Goal: Transaction & Acquisition: Purchase product/service

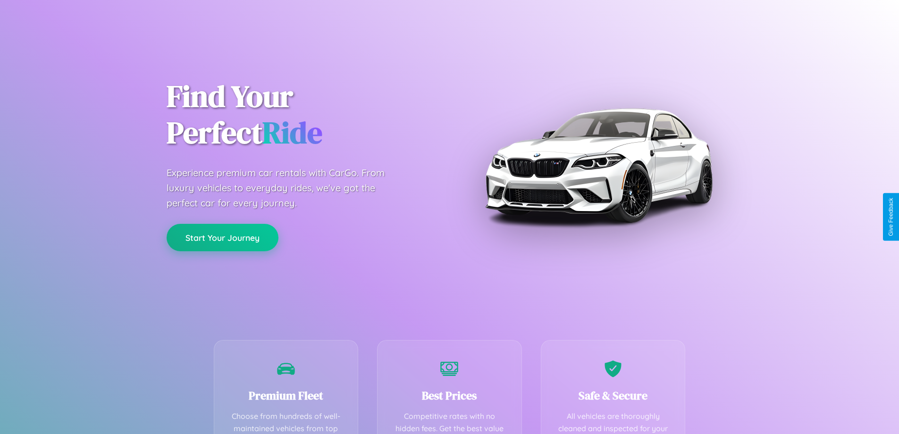
click at [222, 238] on button "Start Your Journey" at bounding box center [223, 237] width 112 height 27
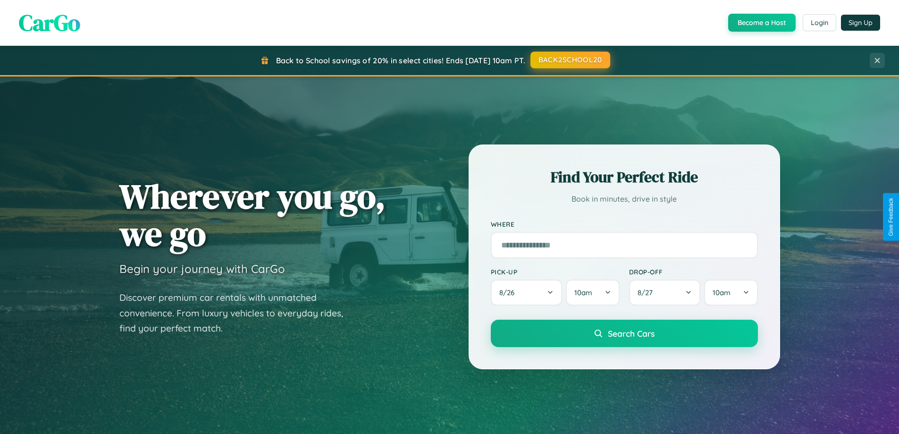
click at [570, 60] on button "BACK2SCHOOL20" at bounding box center [571, 59] width 80 height 17
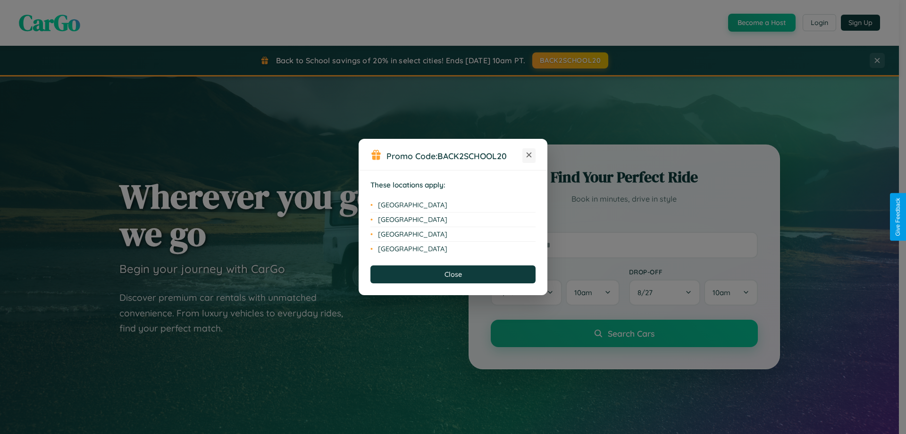
click at [529, 155] on icon at bounding box center [529, 154] width 5 height 5
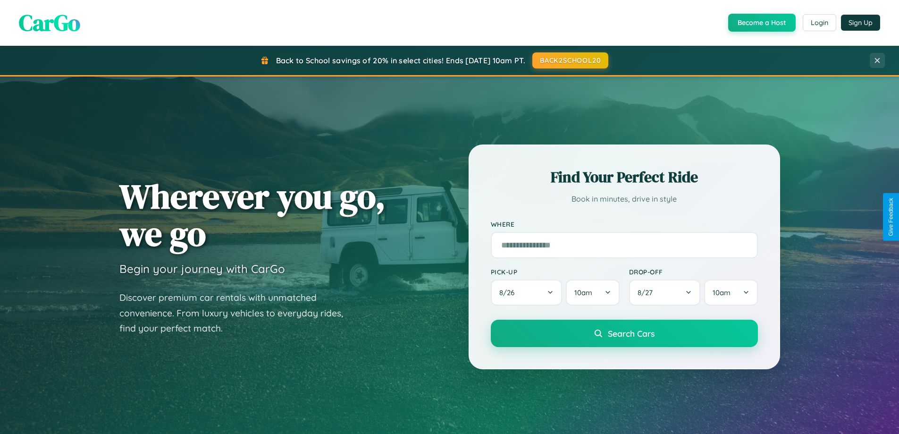
scroll to position [28, 0]
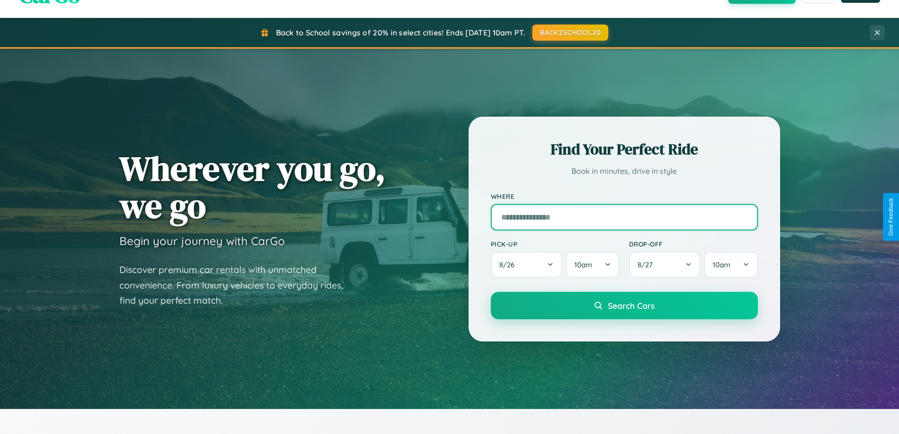
click at [624, 217] on input "text" at bounding box center [624, 217] width 267 height 26
type input "**********"
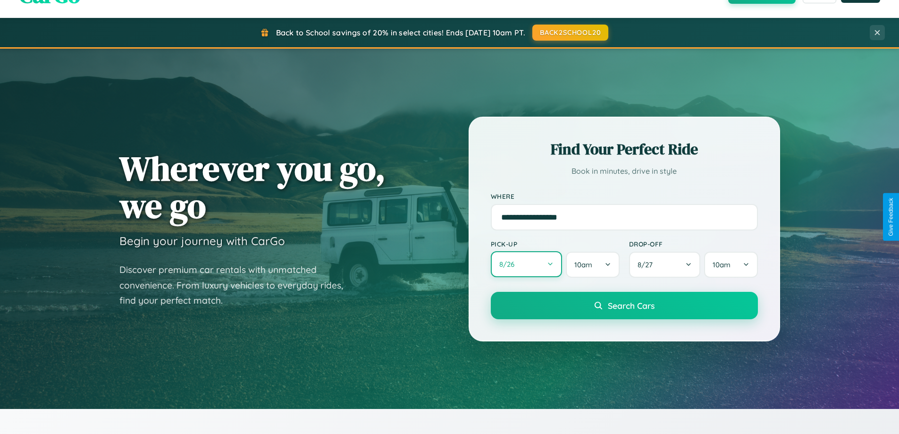
click at [526, 264] on button "8 / 26" at bounding box center [527, 264] width 72 height 26
select select "*"
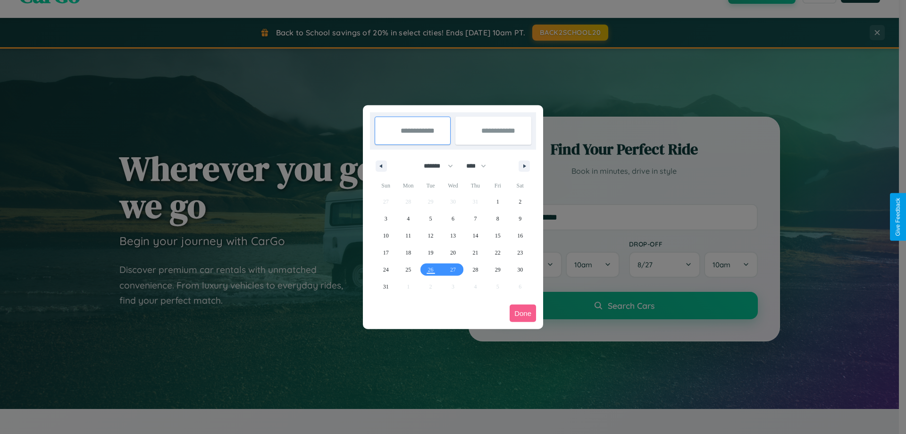
drag, startPoint x: 434, startPoint y: 166, endPoint x: 453, endPoint y: 189, distance: 30.2
click at [434, 166] on select "******* ******** ***** ***** *** **** **** ****** ********* ******* ******** **…" at bounding box center [437, 166] width 40 height 16
click at [481, 166] on select "**** **** **** **** **** **** **** **** **** **** **** **** **** **** **** ****…" at bounding box center [476, 166] width 28 height 16
select select "****"
click at [386, 218] on span "2" at bounding box center [386, 218] width 3 height 17
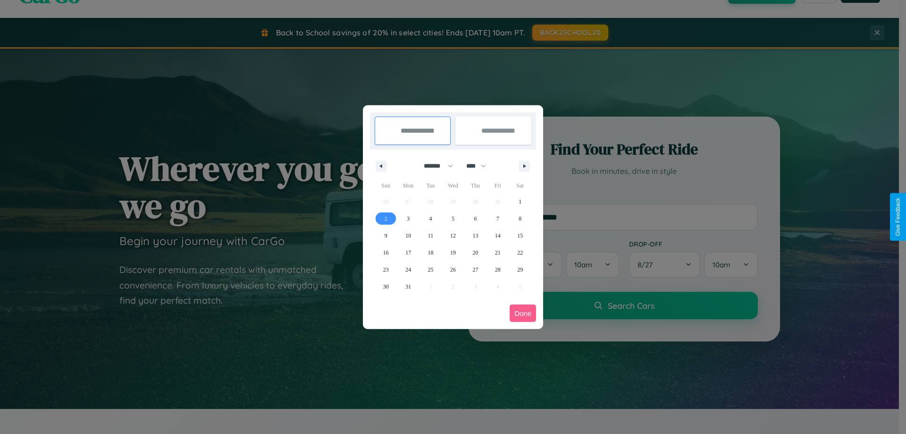
type input "**********"
click at [431, 218] on span "4" at bounding box center [431, 218] width 3 height 17
type input "**********"
click at [523, 313] on button "Done" at bounding box center [523, 312] width 26 height 17
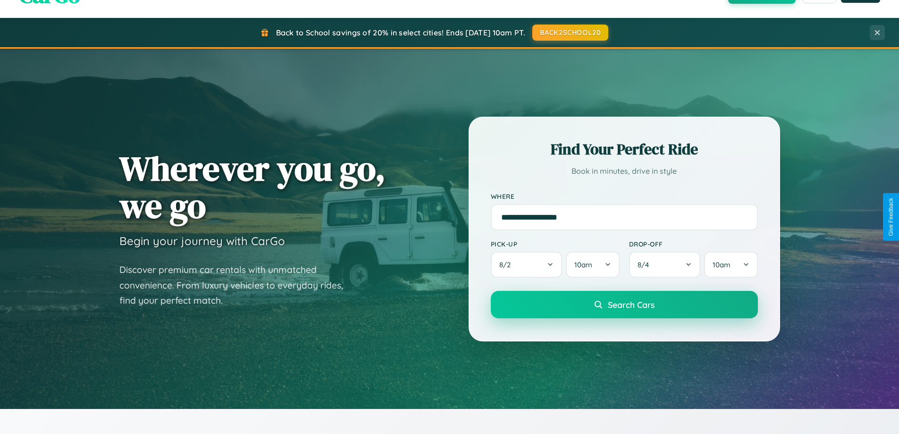
click at [624, 304] on span "Search Cars" at bounding box center [631, 304] width 47 height 10
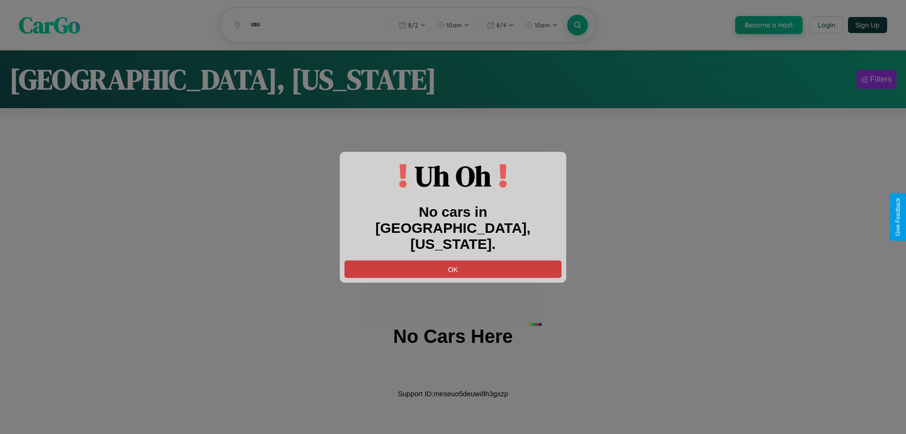
click at [453, 260] on button "OK" at bounding box center [453, 268] width 217 height 17
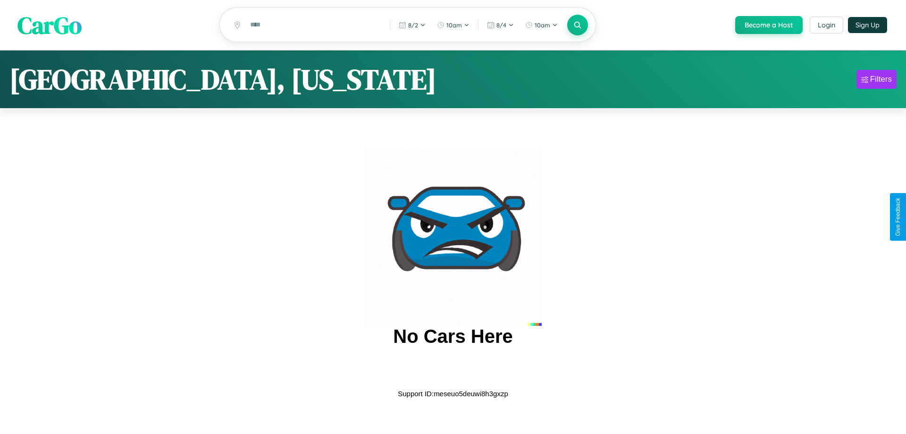
click at [50, 25] on span "CarGo" at bounding box center [49, 24] width 64 height 33
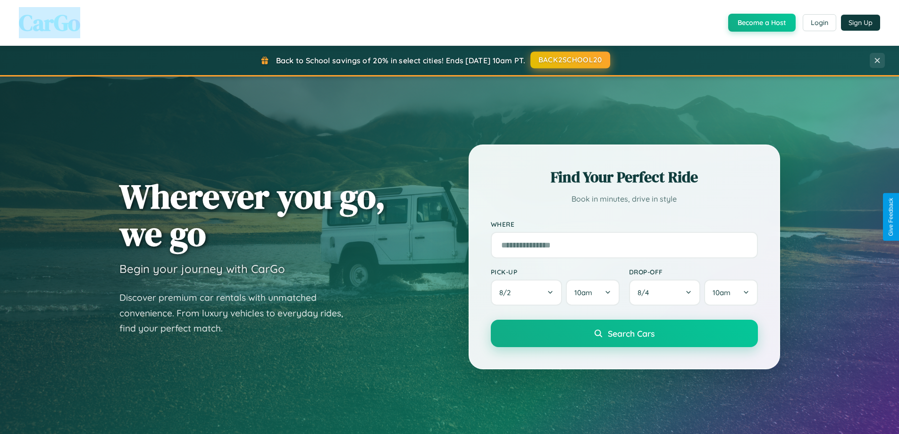
click at [570, 60] on button "BACK2SCHOOL20" at bounding box center [571, 59] width 80 height 17
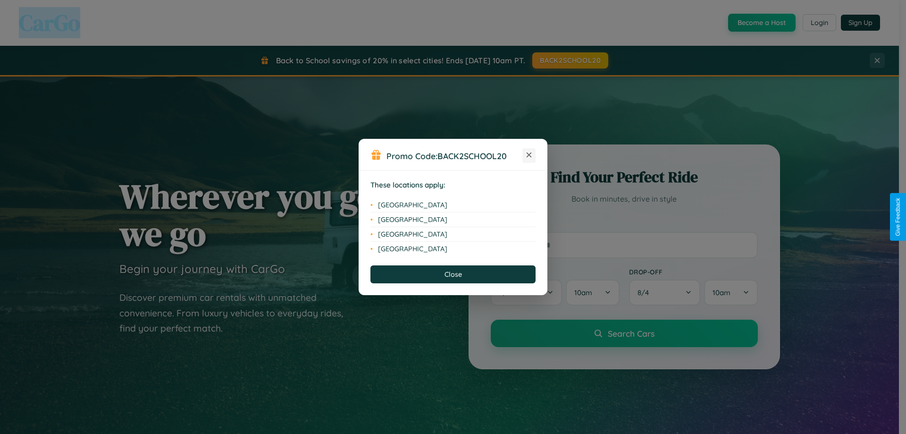
click at [529, 155] on icon at bounding box center [529, 154] width 5 height 5
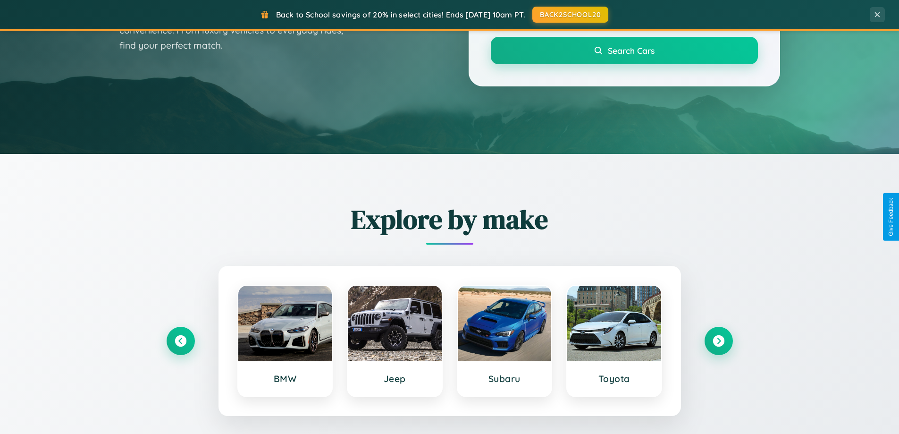
scroll to position [831, 0]
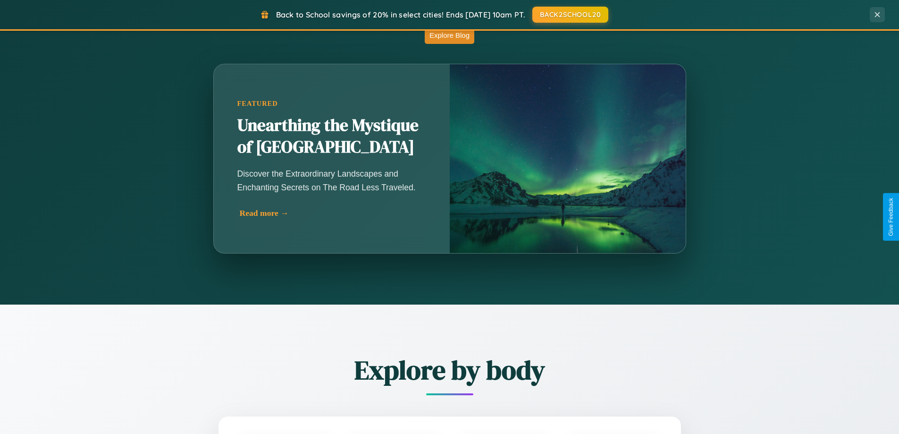
click at [331, 213] on div "Read more →" at bounding box center [334, 213] width 189 height 10
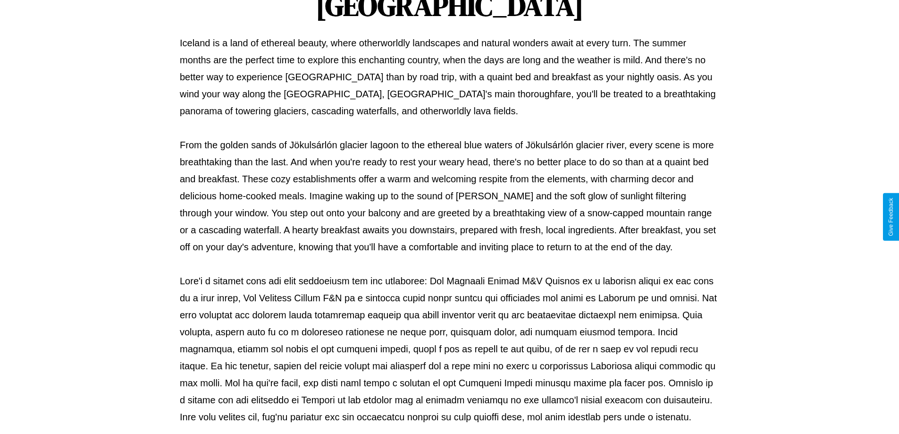
scroll to position [305, 0]
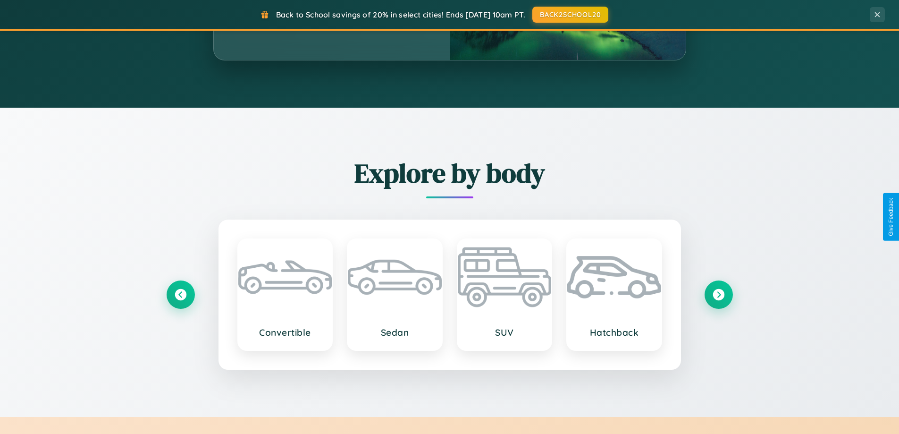
scroll to position [1816, 0]
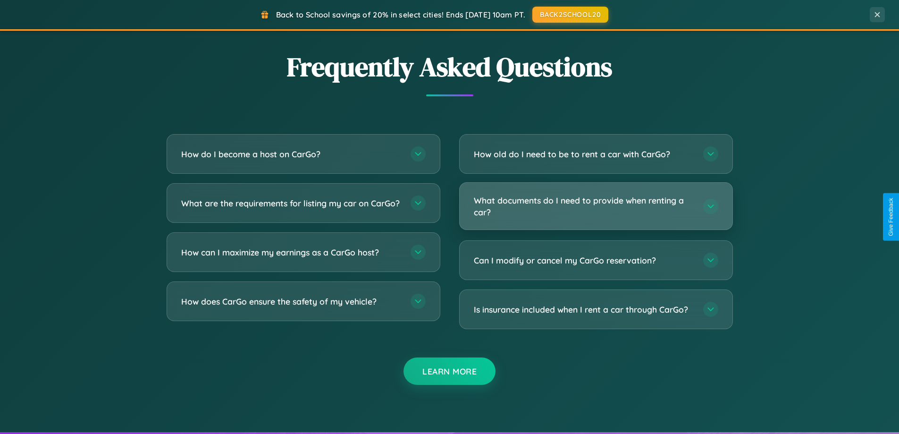
click at [596, 206] on h3 "What documents do I need to provide when renting a car?" at bounding box center [584, 205] width 220 height 23
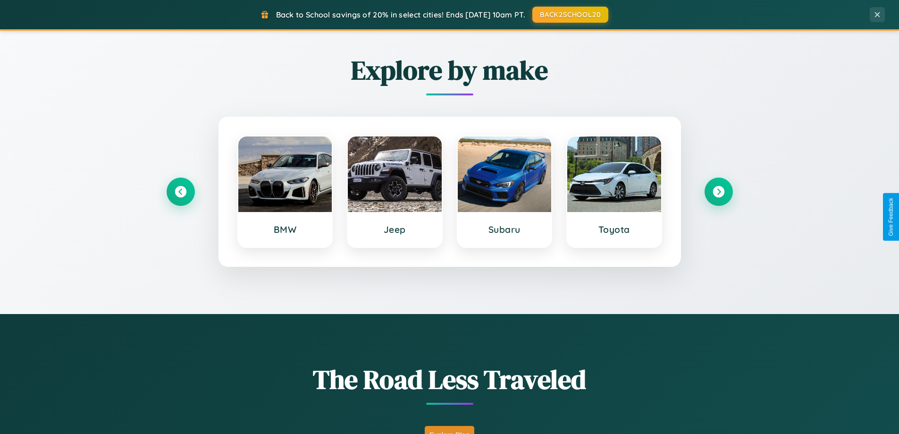
scroll to position [407, 0]
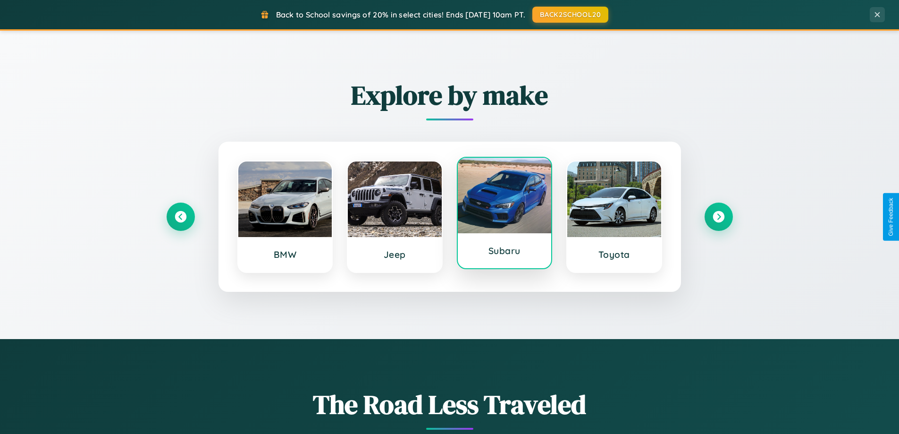
click at [504, 213] on div at bounding box center [505, 196] width 94 height 76
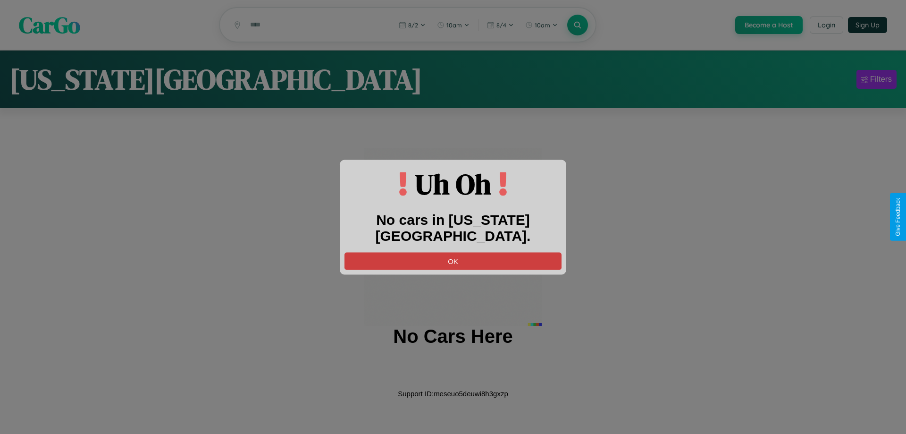
click at [453, 252] on button "OK" at bounding box center [453, 260] width 217 height 17
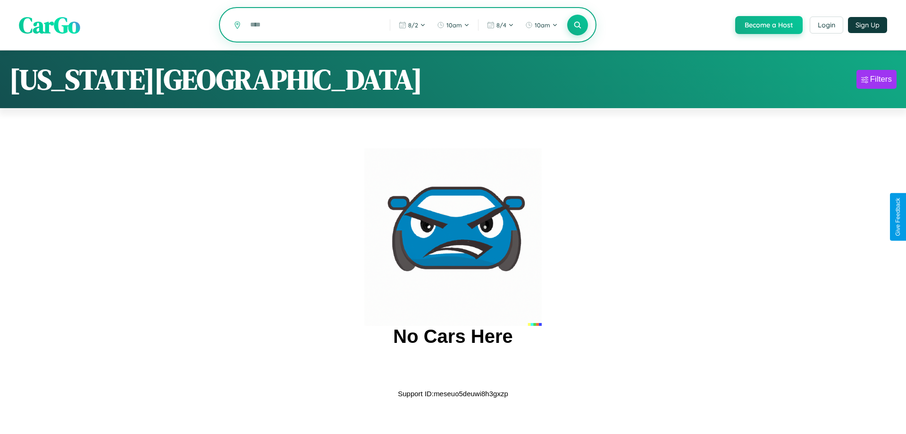
click at [312, 25] on input "text" at bounding box center [312, 25] width 135 height 17
click at [577, 25] on icon at bounding box center [577, 24] width 9 height 9
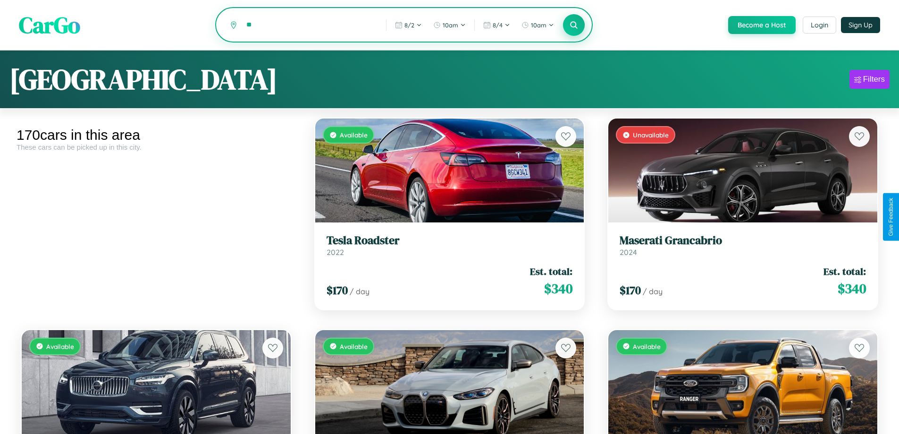
type input "*"
type input "*********"
click at [574, 25] on icon at bounding box center [574, 24] width 9 height 9
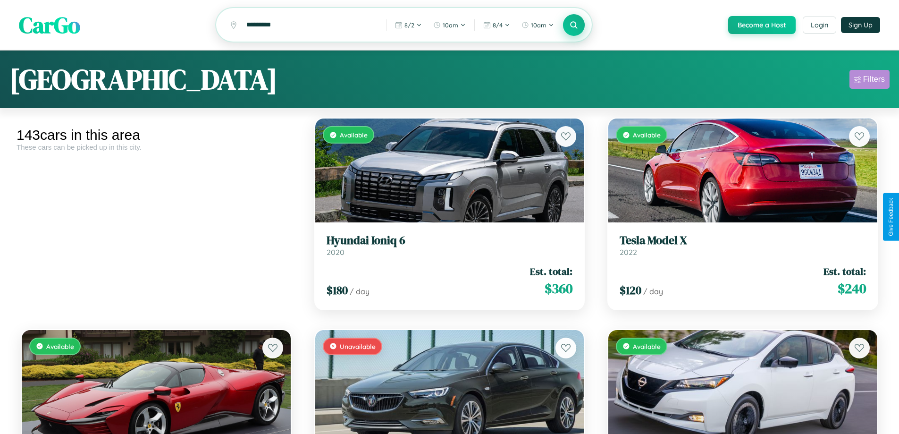
click at [870, 81] on div "Filters" at bounding box center [874, 79] width 22 height 9
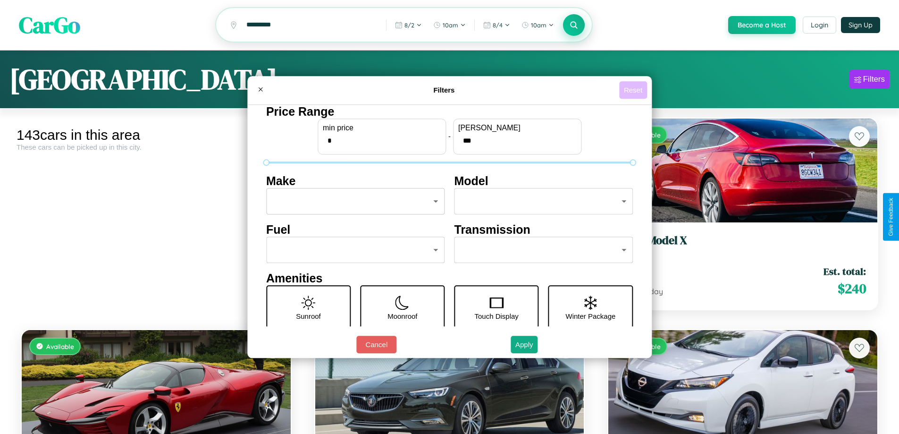
click at [634, 90] on button "Reset" at bounding box center [633, 89] width 28 height 17
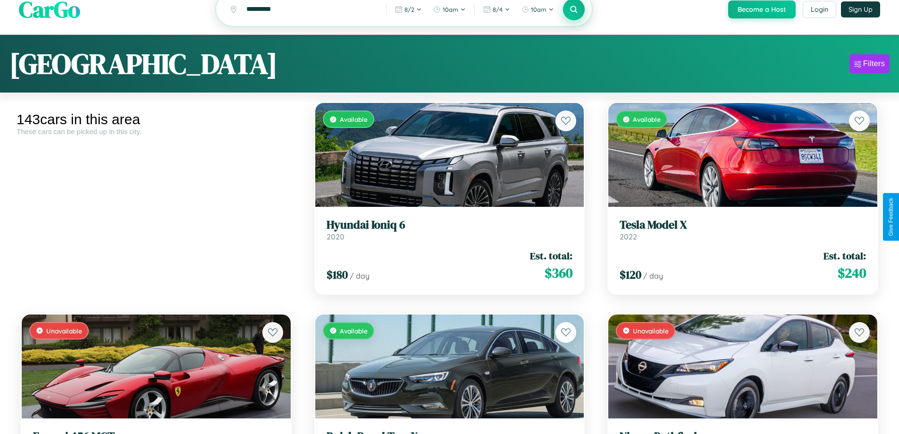
scroll to position [2246, 0]
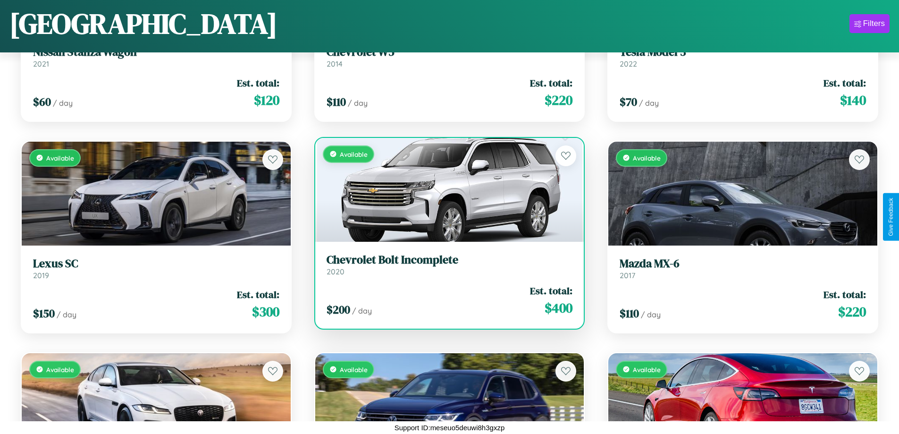
click at [446, 193] on div "Available" at bounding box center [449, 190] width 269 height 104
click at [446, 189] on div "Available" at bounding box center [449, 190] width 269 height 104
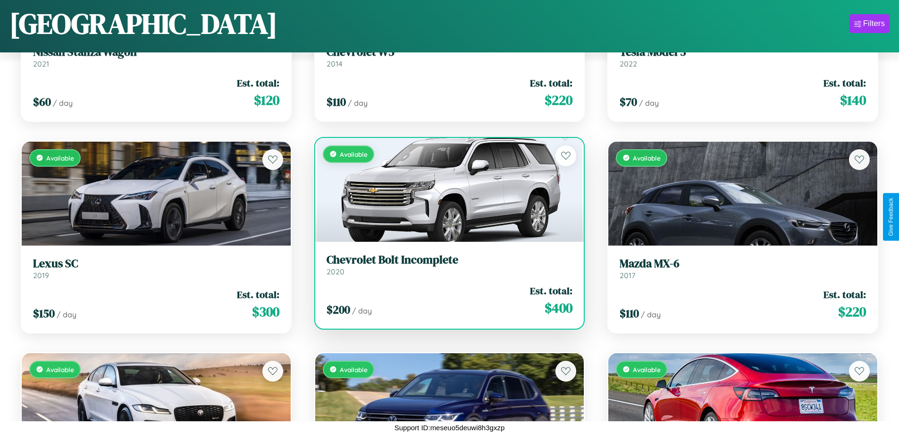
click at [446, 189] on div "Available" at bounding box center [449, 190] width 269 height 104
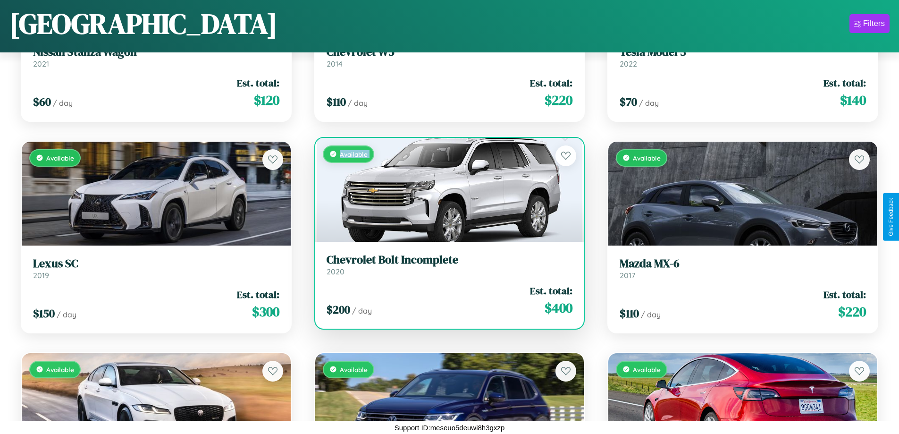
click at [446, 189] on div "Available" at bounding box center [449, 190] width 269 height 104
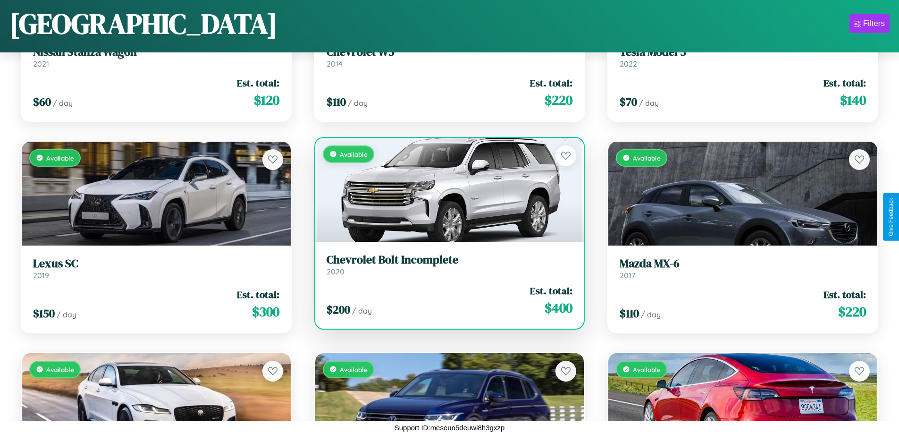
click at [446, 189] on div "Available" at bounding box center [449, 190] width 269 height 104
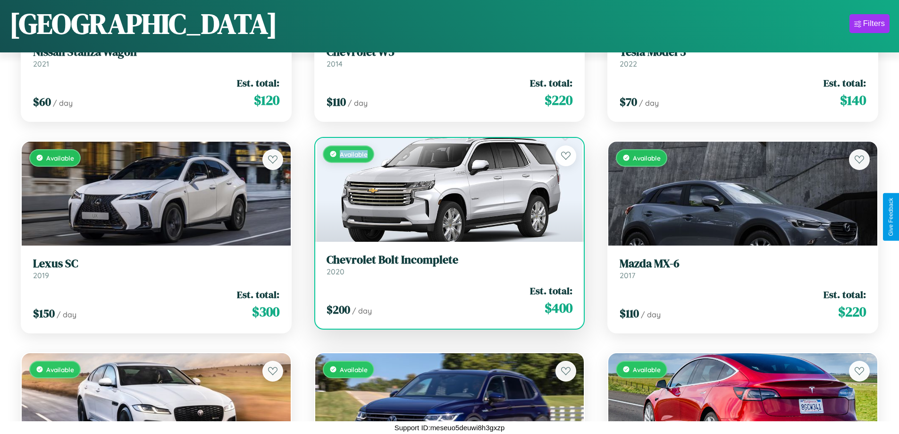
click at [446, 189] on div "Available" at bounding box center [449, 190] width 269 height 104
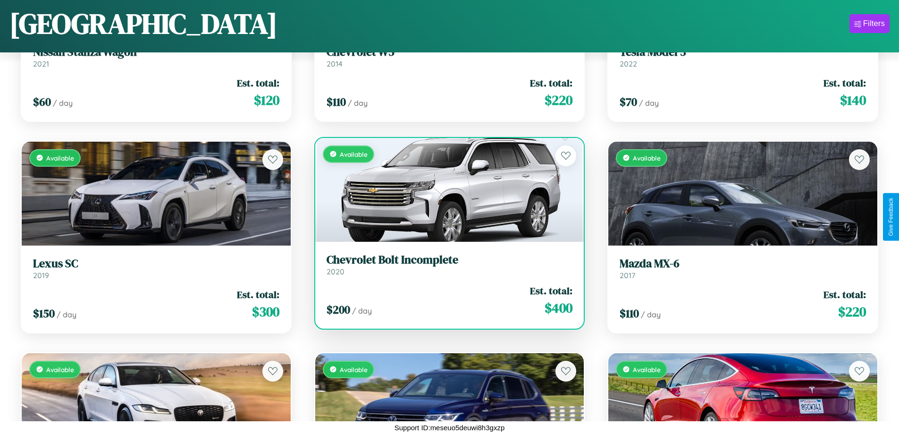
click at [446, 264] on h3 "Chevrolet Bolt Incomplete" at bounding box center [450, 260] width 246 height 14
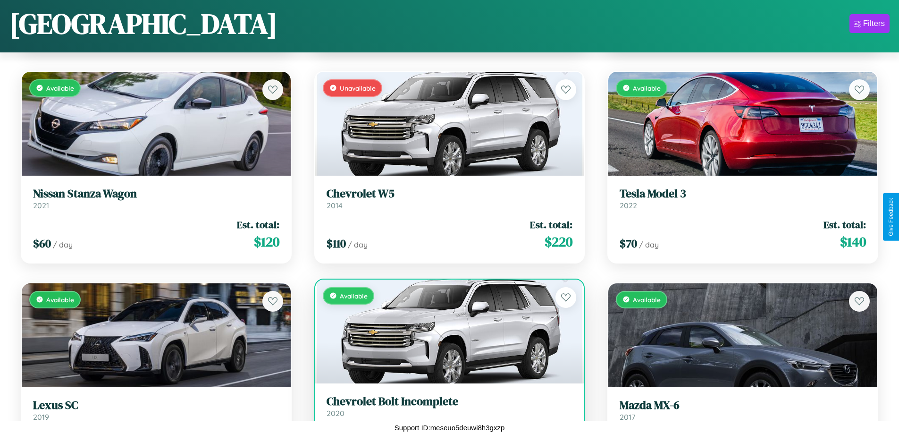
scroll to position [1613, 0]
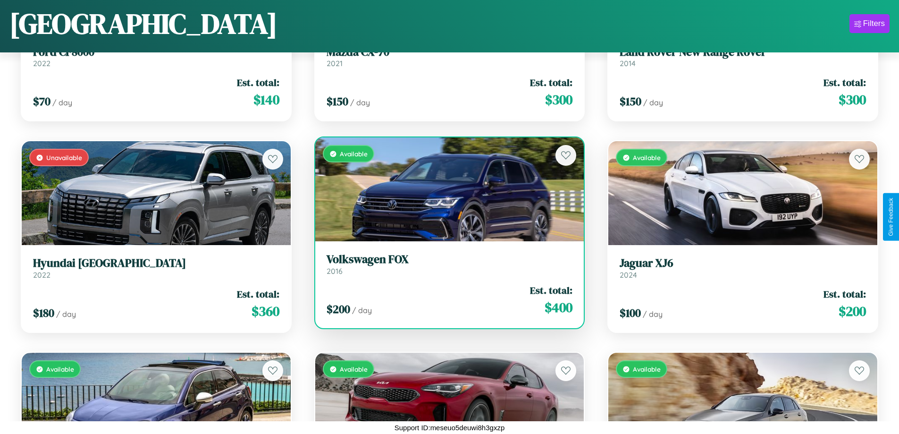
click at [446, 189] on div "Available" at bounding box center [449, 189] width 269 height 104
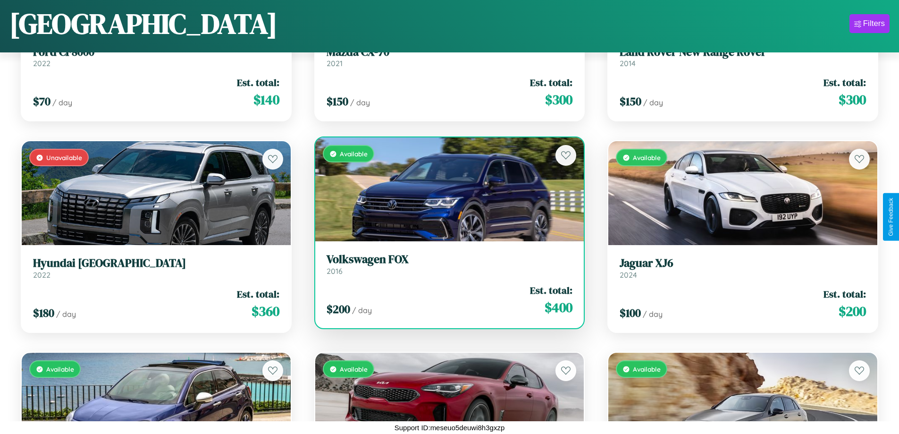
click at [446, 189] on div "Available" at bounding box center [449, 189] width 269 height 104
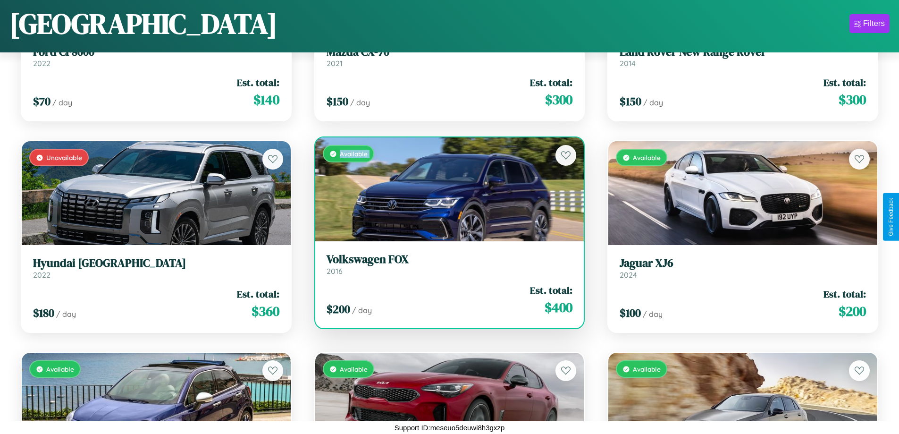
click at [446, 189] on div "Available" at bounding box center [449, 189] width 269 height 104
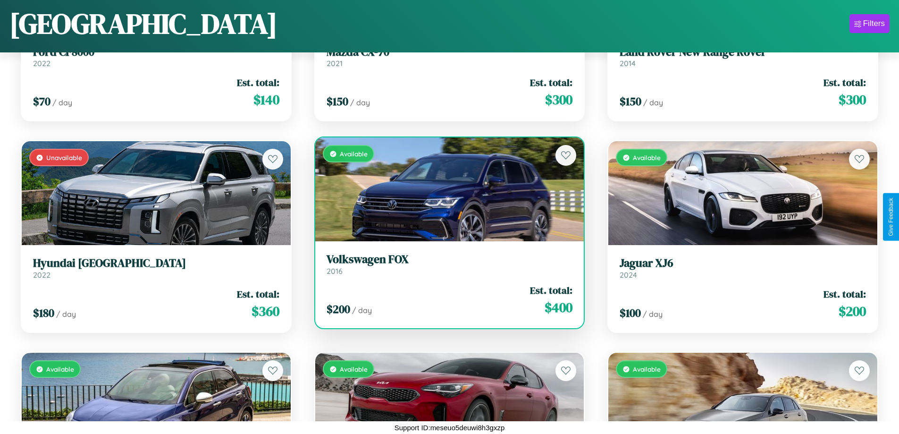
click at [446, 189] on div "Available" at bounding box center [449, 189] width 269 height 104
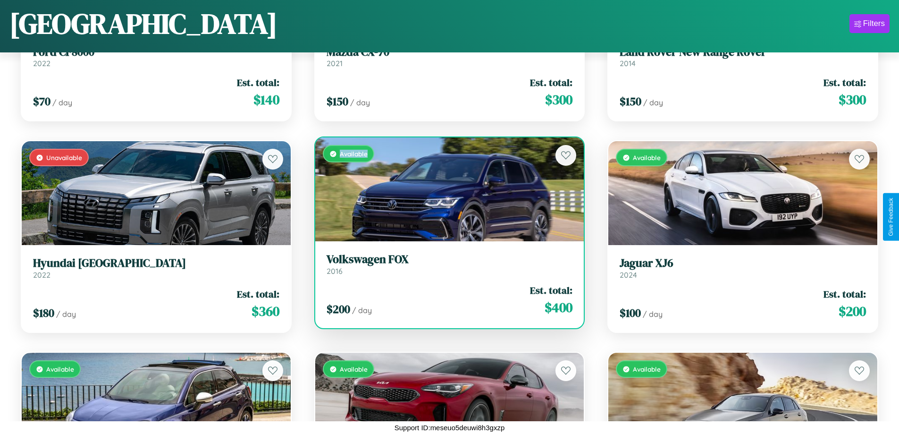
click at [446, 189] on div "Available" at bounding box center [449, 189] width 269 height 104
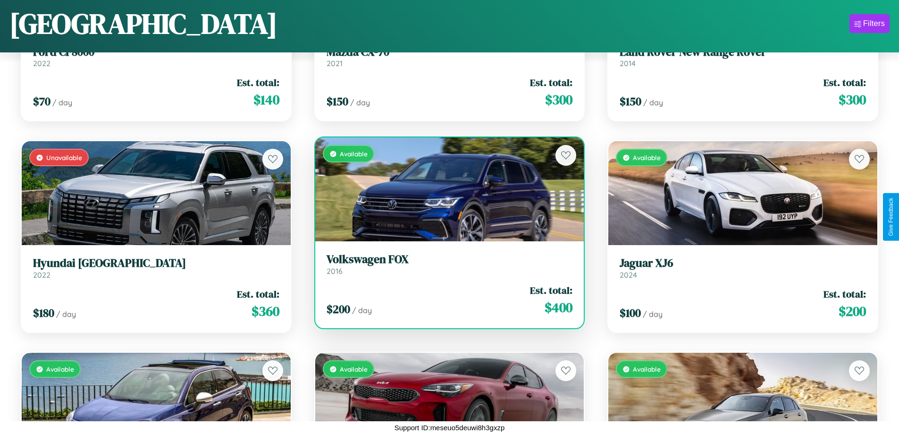
click at [446, 264] on h3 "Volkswagen FOX" at bounding box center [450, 260] width 246 height 14
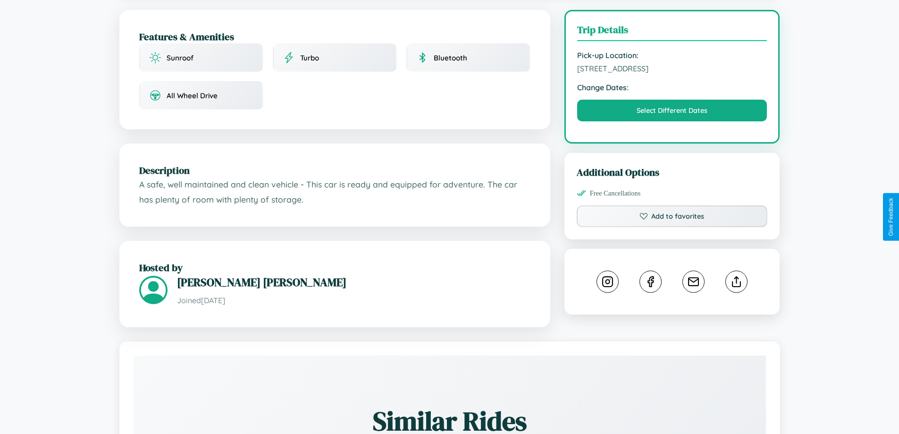
scroll to position [245, 0]
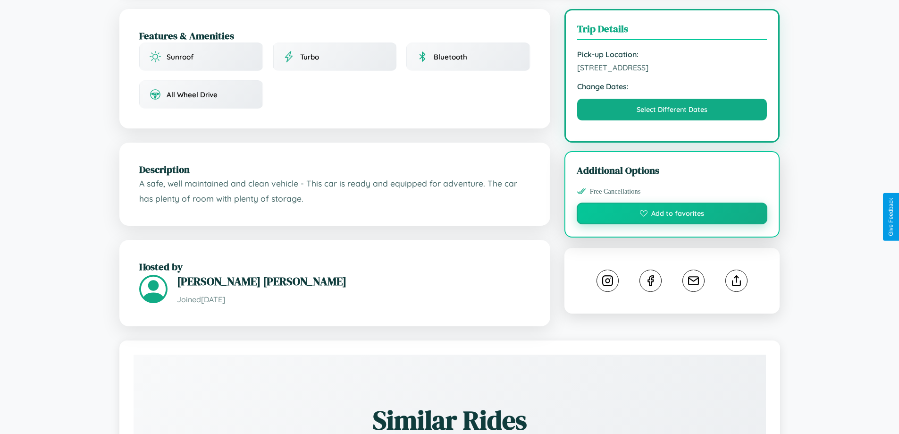
click at [672, 215] on button "Add to favorites" at bounding box center [672, 214] width 191 height 22
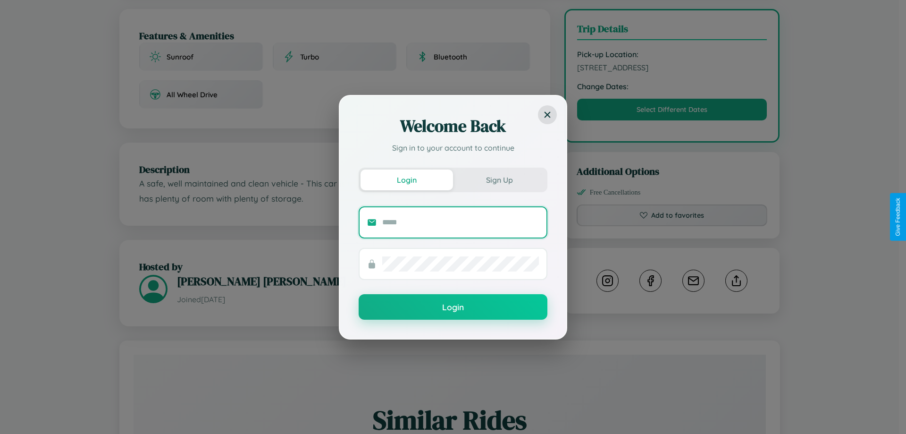
click at [461, 222] on input "text" at bounding box center [460, 222] width 157 height 15
type input "**********"
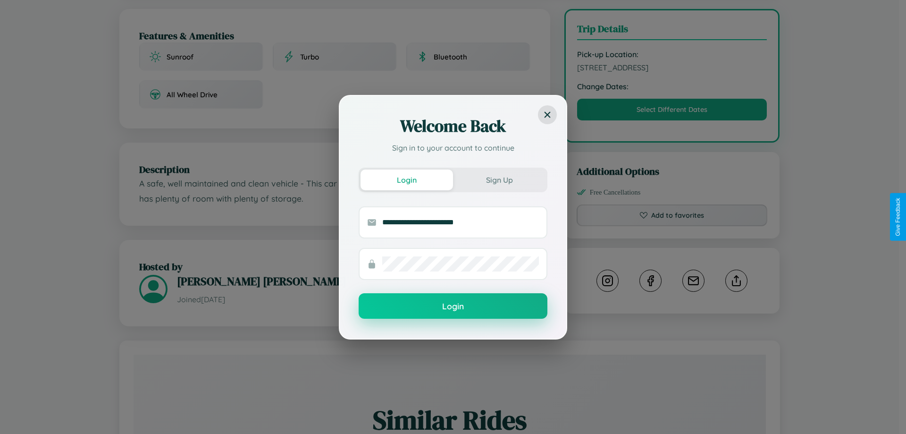
click at [453, 306] on button "Login" at bounding box center [453, 305] width 189 height 25
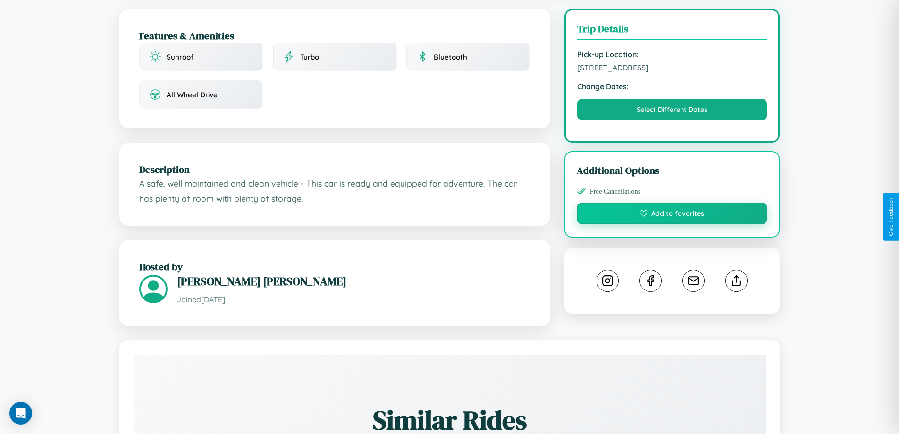
click at [672, 215] on button "Add to favorites" at bounding box center [672, 214] width 191 height 22
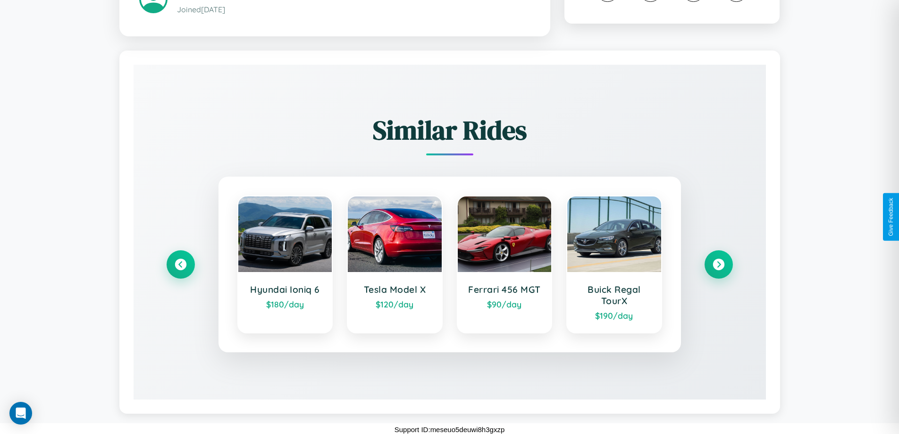
scroll to position [538, 0]
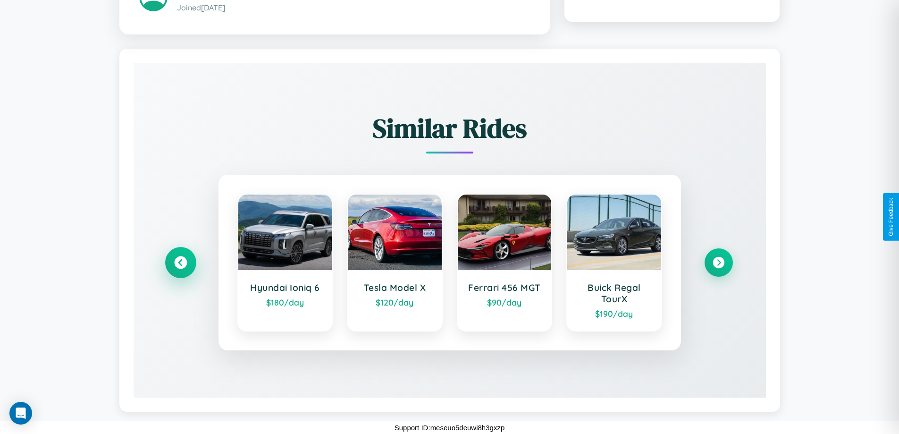
click at [180, 262] on icon at bounding box center [180, 262] width 13 height 13
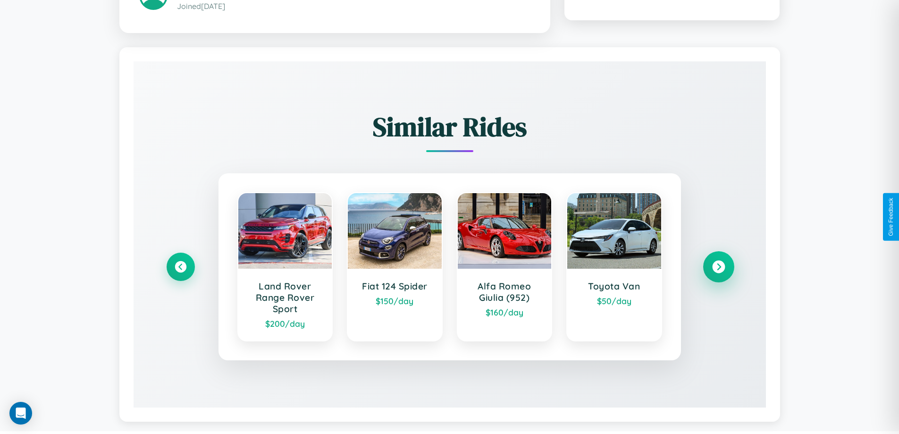
click at [718, 268] on icon at bounding box center [718, 267] width 13 height 13
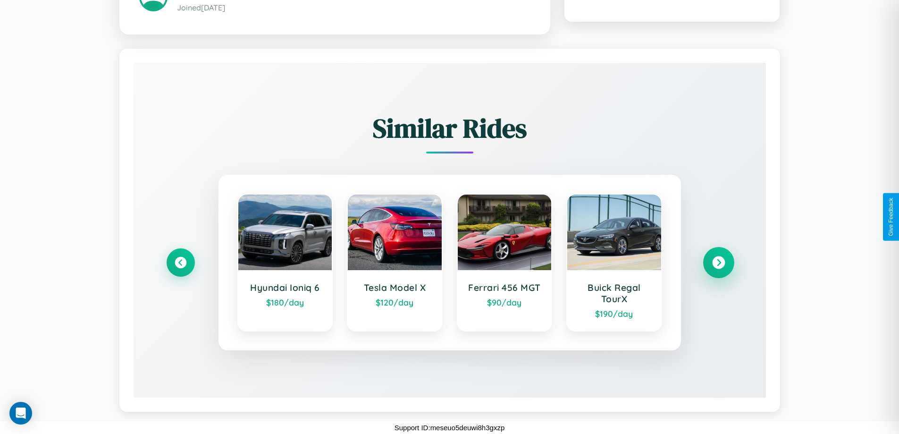
click at [718, 262] on icon at bounding box center [718, 262] width 13 height 13
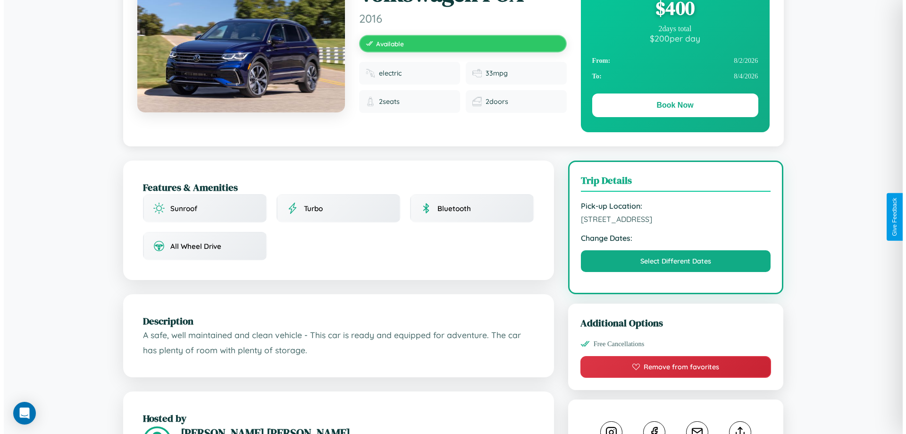
scroll to position [0, 0]
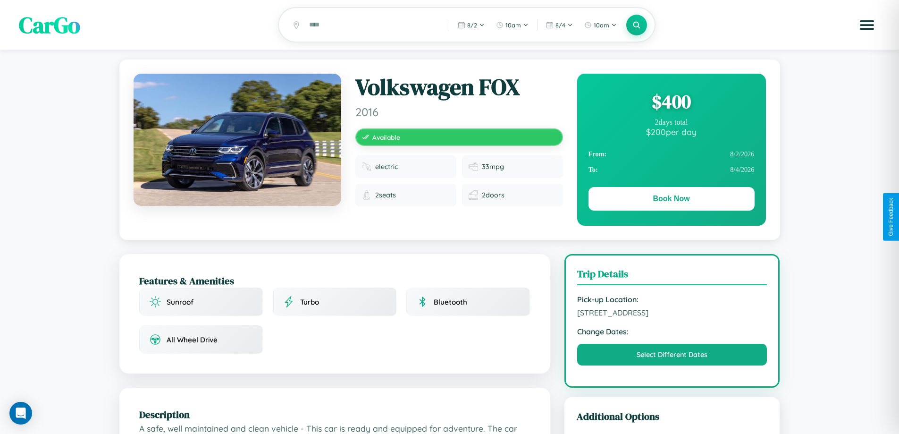
click at [671, 103] on div "$ 400" at bounding box center [672, 101] width 166 height 25
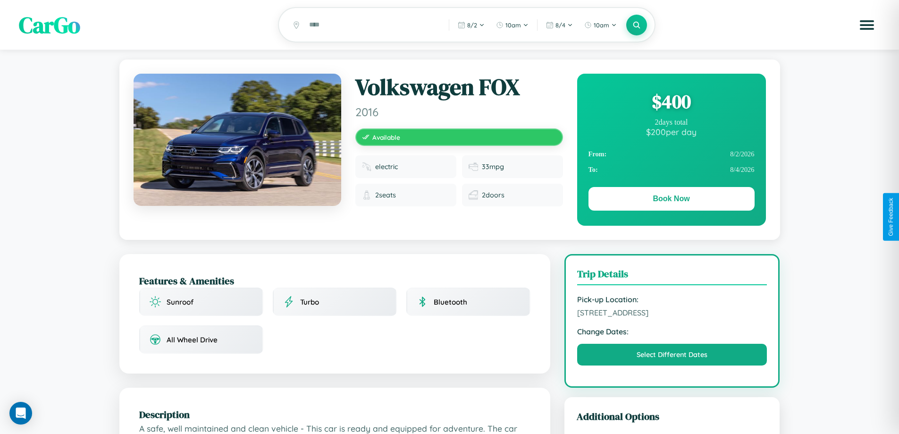
click at [671, 103] on div "$ 400" at bounding box center [672, 101] width 166 height 25
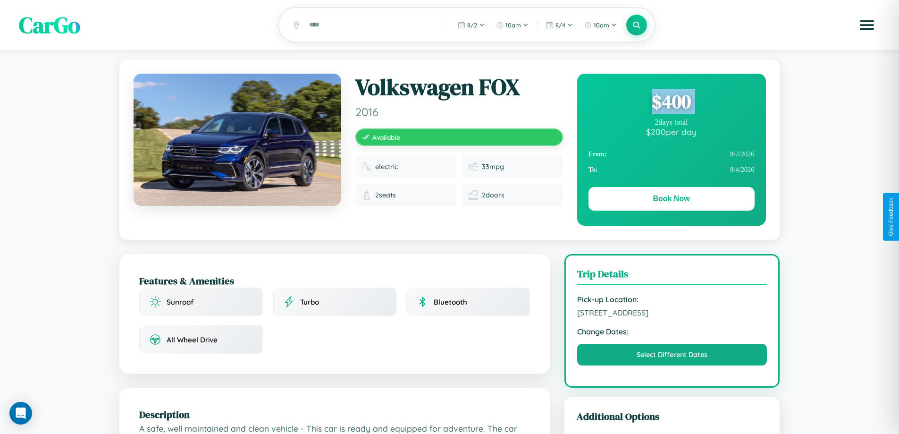
click at [671, 103] on div "$ 400" at bounding box center [672, 101] width 166 height 25
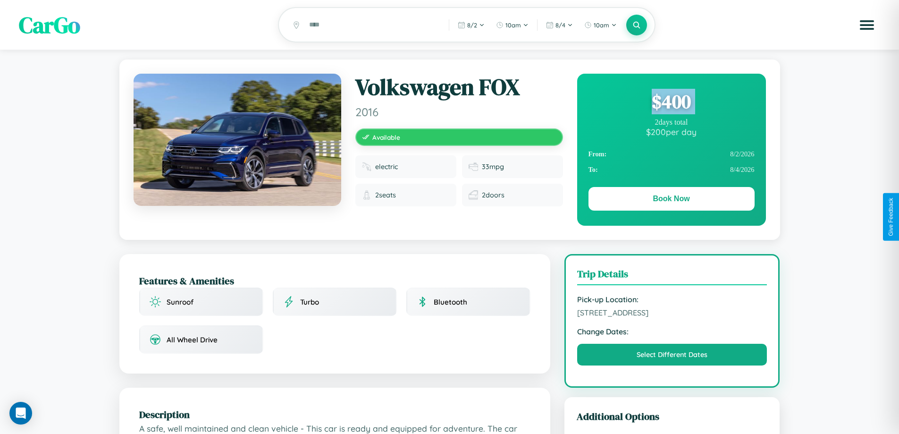
click at [671, 103] on div "$ 400" at bounding box center [672, 101] width 166 height 25
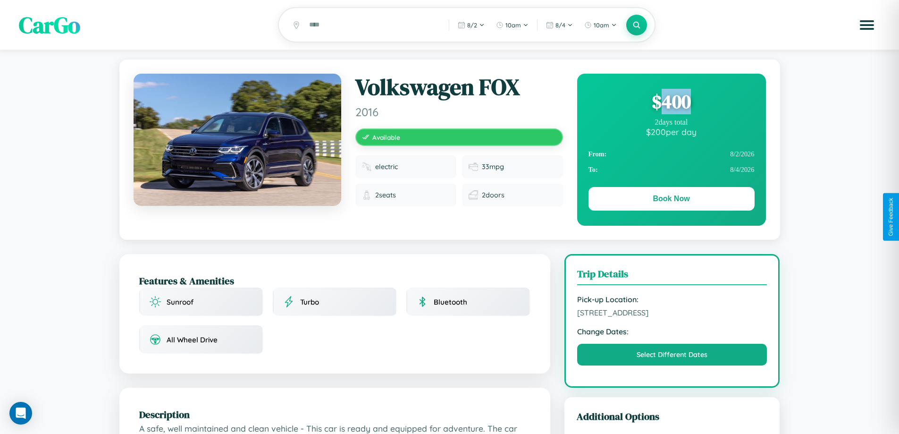
click at [671, 103] on div "$ 400" at bounding box center [672, 101] width 166 height 25
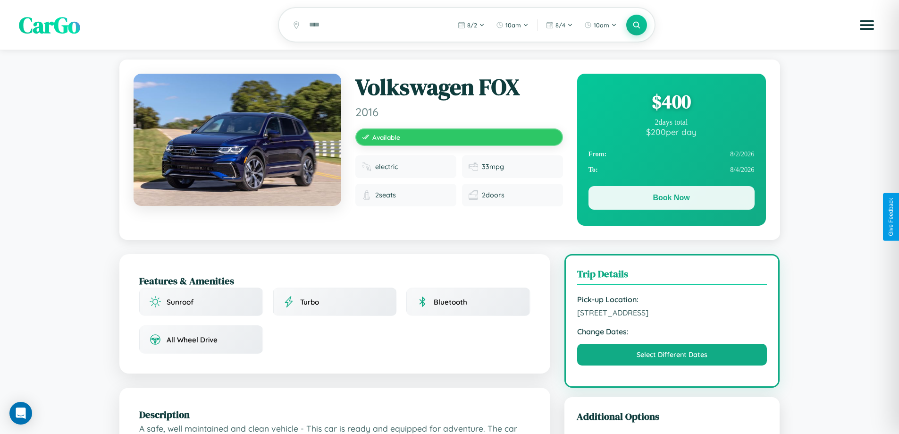
click at [671, 199] on button "Book Now" at bounding box center [672, 198] width 166 height 24
